Goal: Task Accomplishment & Management: Use online tool/utility

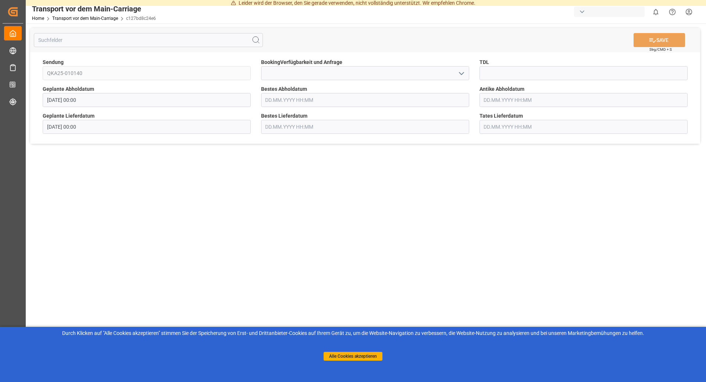
click at [339, 105] on input "text" at bounding box center [365, 100] width 208 height 14
click at [300, 161] on span "10" at bounding box center [299, 158] width 5 height 5
type input "10.09.2025 00:00"
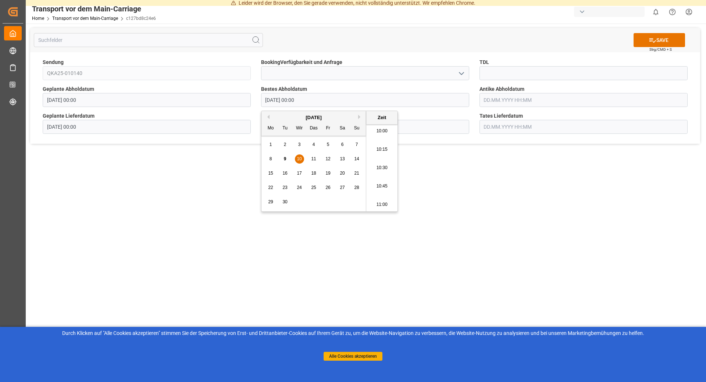
click at [475, 200] on main "SAVE Strg/CMD + S Sendung QKA25-010140 BookingVerfügbarkeit und Anfrage TDL Gep…" at bounding box center [365, 201] width 679 height 354
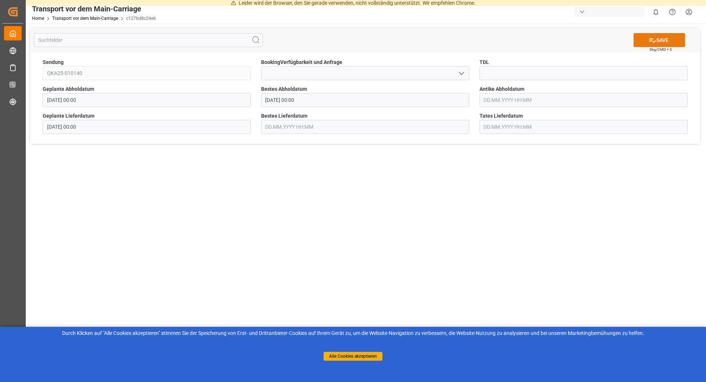
click at [658, 42] on button "SAVE" at bounding box center [659, 40] width 51 height 14
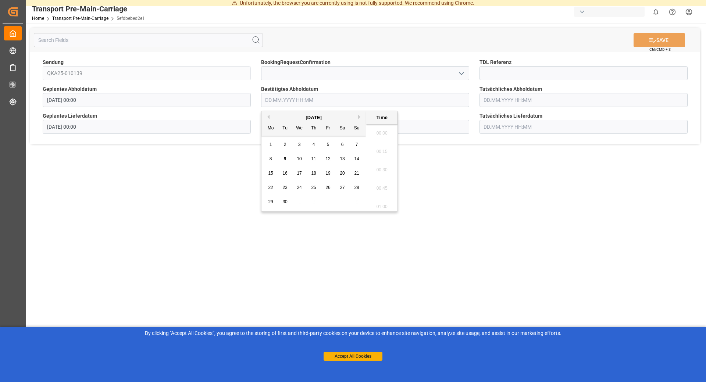
click at [359, 99] on input "text" at bounding box center [365, 100] width 208 height 14
click at [299, 160] on span "10" at bounding box center [299, 158] width 5 height 5
type input "10.09.2025 00:00"
click at [658, 36] on button "SAVE" at bounding box center [659, 40] width 51 height 14
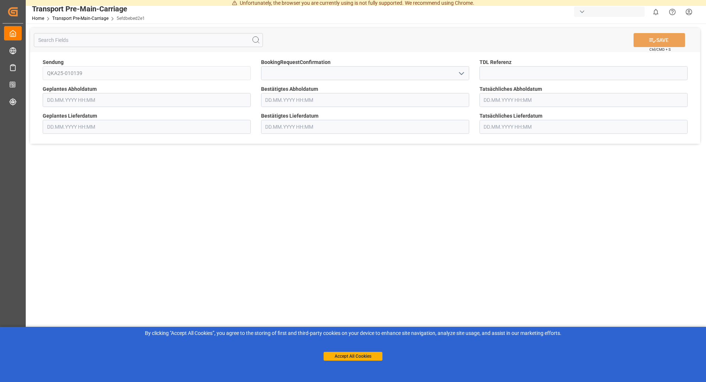
type input "[DATE] 00:00"
type input "10.09.2025 00:00"
type input "[DATE] 00:00"
type input "FKA25-005819"
type input "[DATE] 00:00"
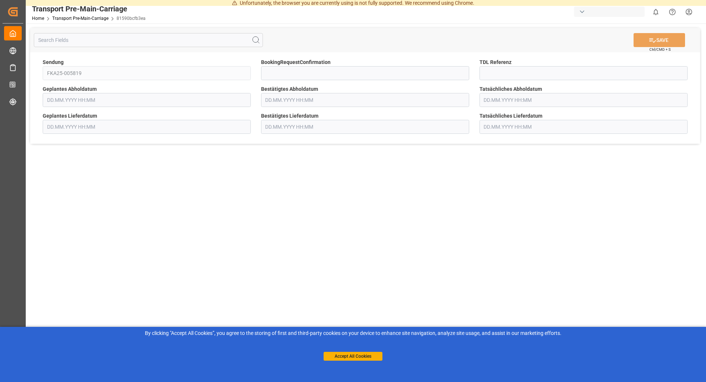
type input "[DATE] 00:00"
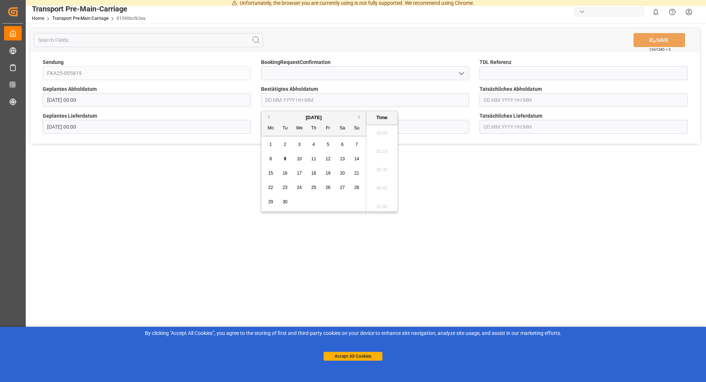
click at [320, 103] on input "text" at bounding box center [365, 100] width 208 height 14
click at [313, 157] on div "11" at bounding box center [313, 159] width 9 height 9
type input "[DATE] 00:00"
drag, startPoint x: 589, startPoint y: 214, endPoint x: 626, endPoint y: 147, distance: 75.5
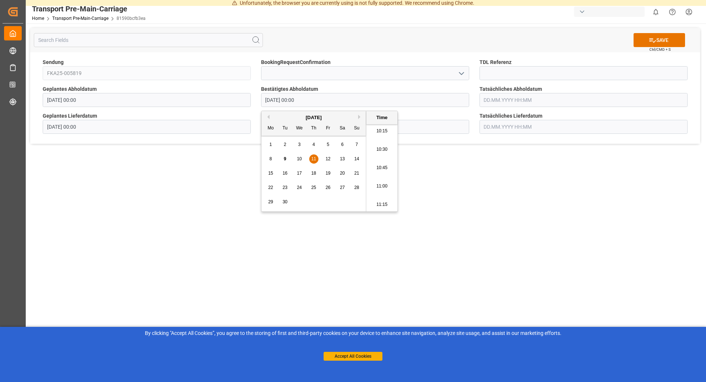
click at [590, 214] on main "SAVE Ctrl/CMD + S Sendung FKA25-005819 BookingRequestConfirmation TDL Referenz …" at bounding box center [365, 201] width 679 height 354
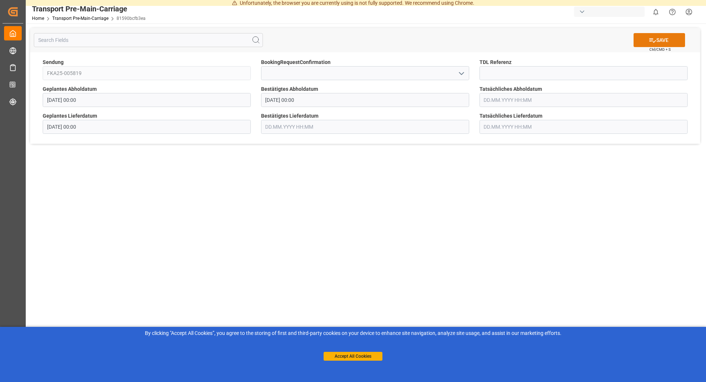
click at [661, 39] on button "SAVE" at bounding box center [659, 40] width 51 height 14
